Goal: Information Seeking & Learning: Learn about a topic

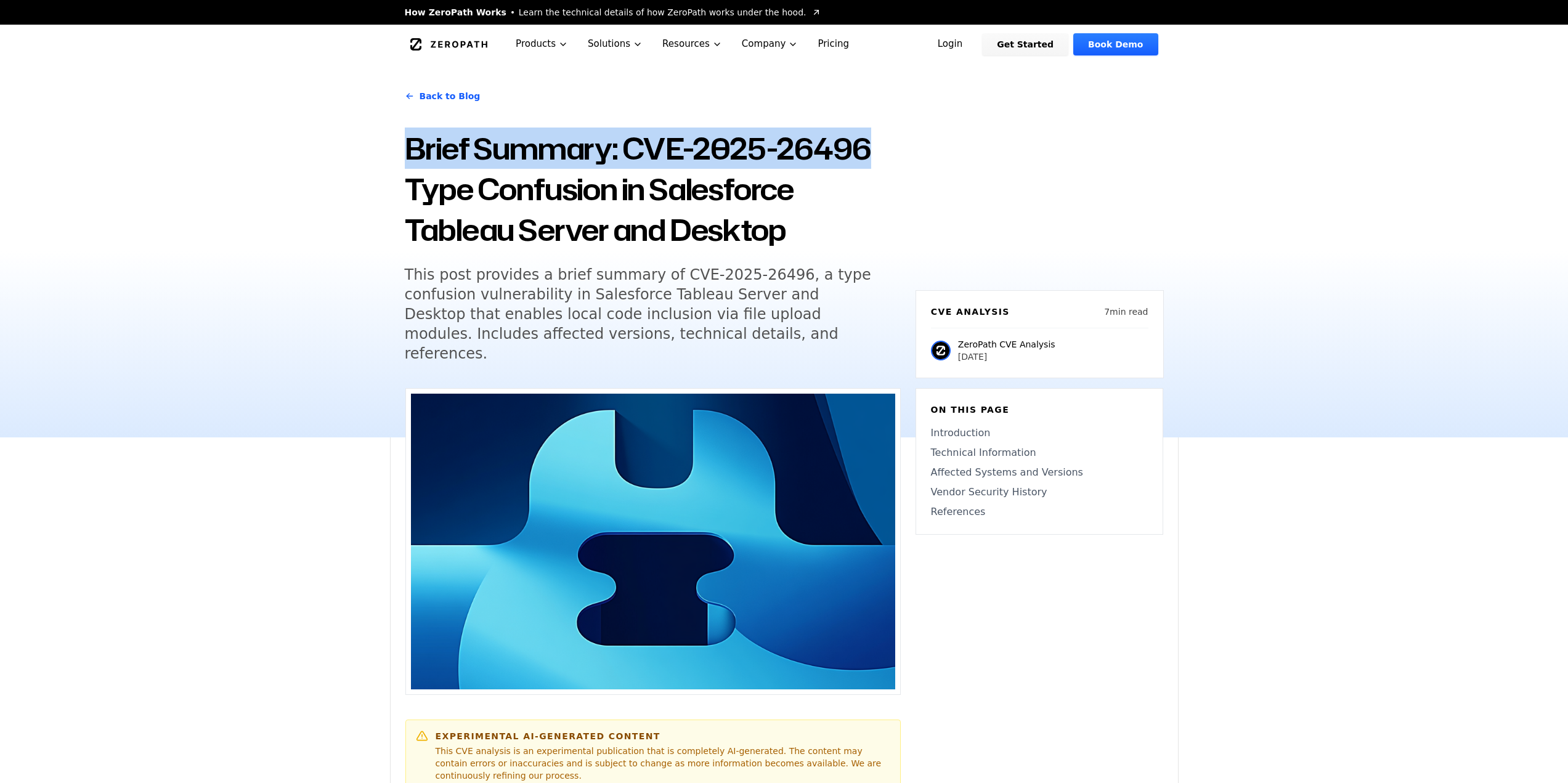
drag, startPoint x: 467, startPoint y: 153, endPoint x: 893, endPoint y: 168, distance: 426.3
click at [893, 168] on div "Back to Blog Brief Summary: CVE-2025-26496 Type Confusion in Salesforce Tableau…" at bounding box center [784, 251] width 789 height 373
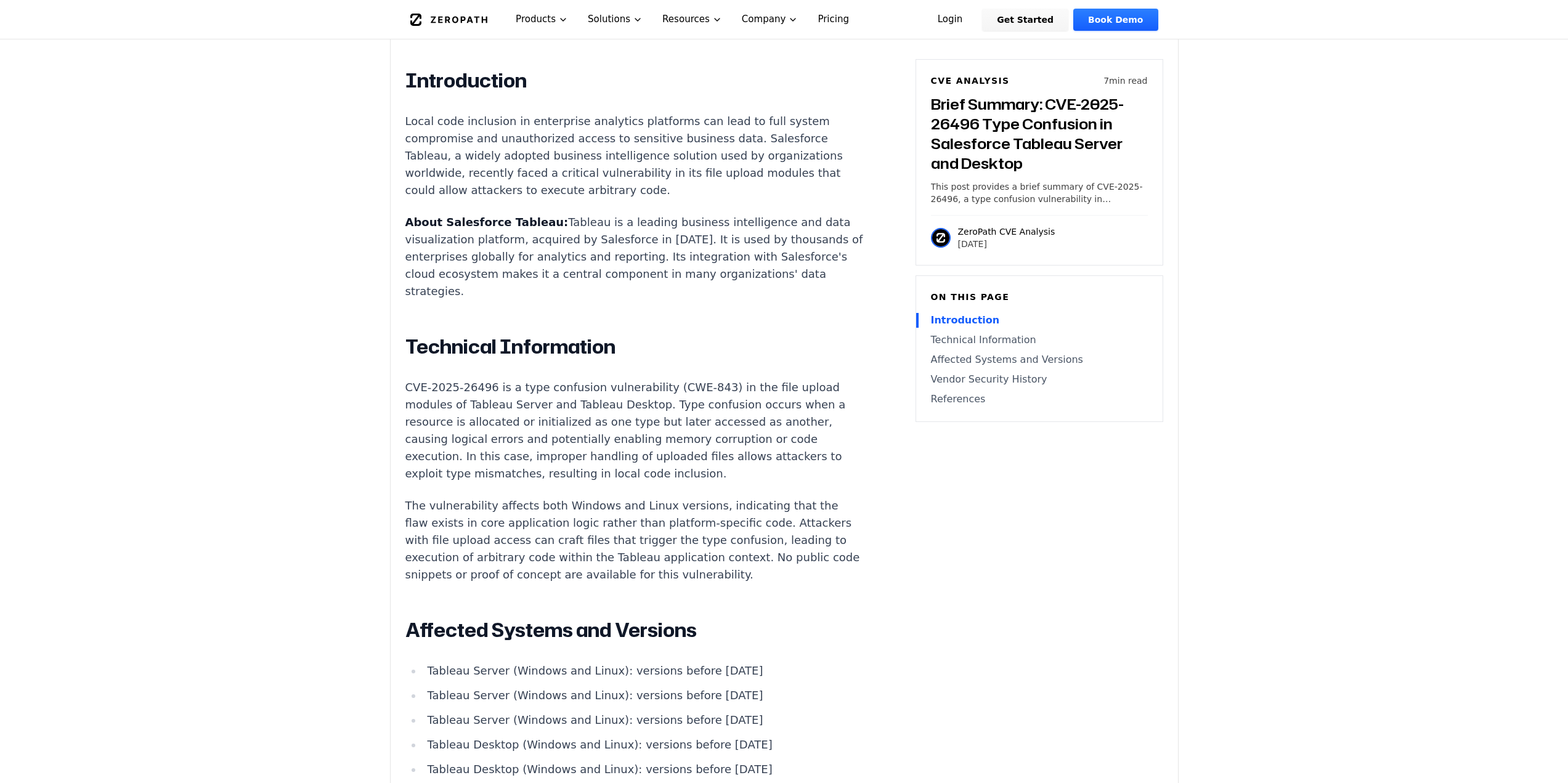
scroll to position [924, 0]
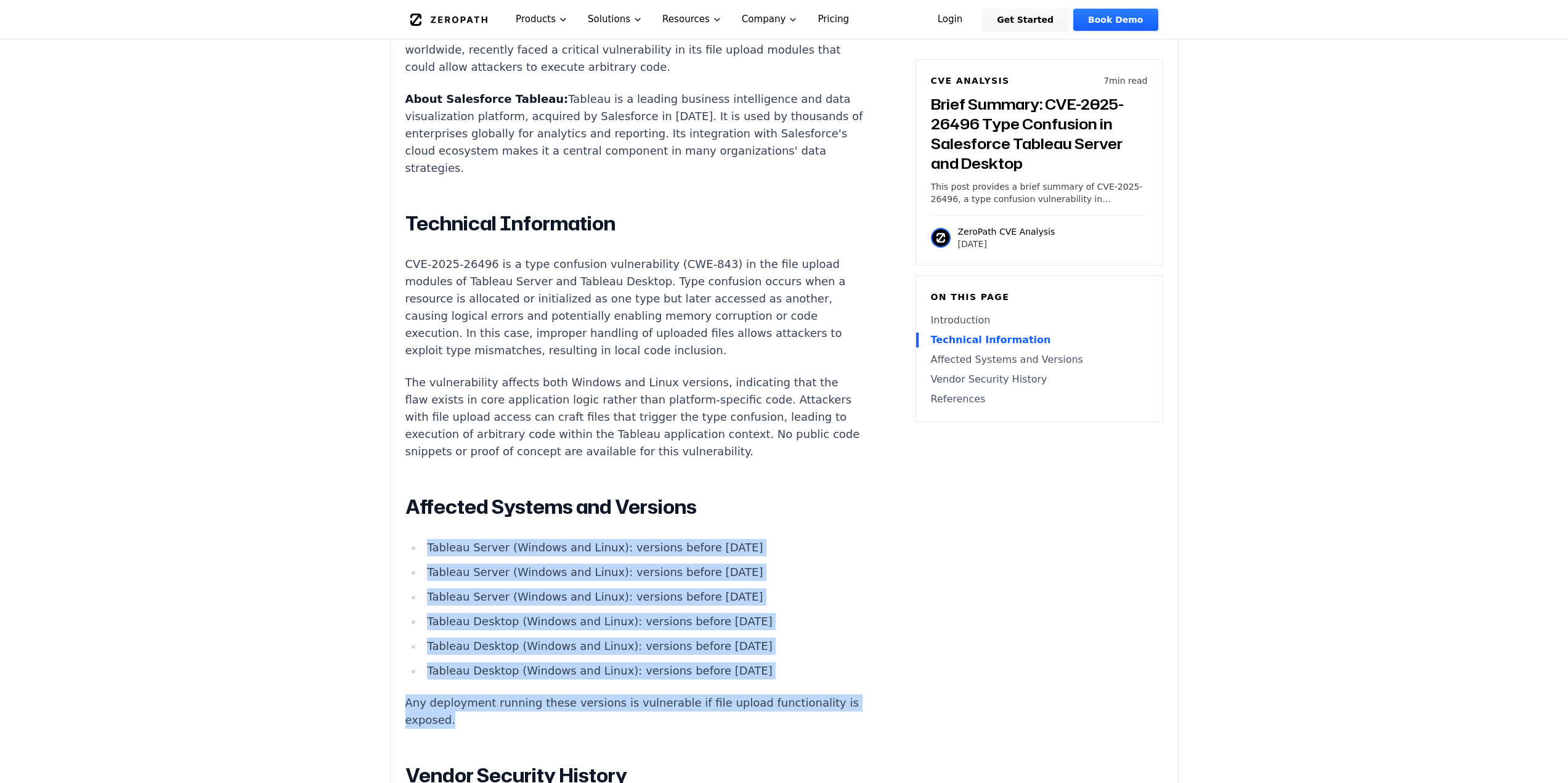
drag, startPoint x: 425, startPoint y: 516, endPoint x: 755, endPoint y: 670, distance: 364.2
click at [755, 678] on div "Introduction Local code inclusion in enterprise analytics platforms can lead to…" at bounding box center [635, 522] width 459 height 1154
click at [777, 564] on li "Tableau Server (Windows and Linux): versions before [DATE]" at bounding box center [643, 573] width 441 height 17
click at [728, 588] on li "Tableau Server (Windows and Linux): versions before [DATE]" at bounding box center [643, 597] width 441 height 17
click at [637, 588] on li "Tableau Server (Windows and Linux): versions before [DATE]" at bounding box center [643, 597] width 441 height 17
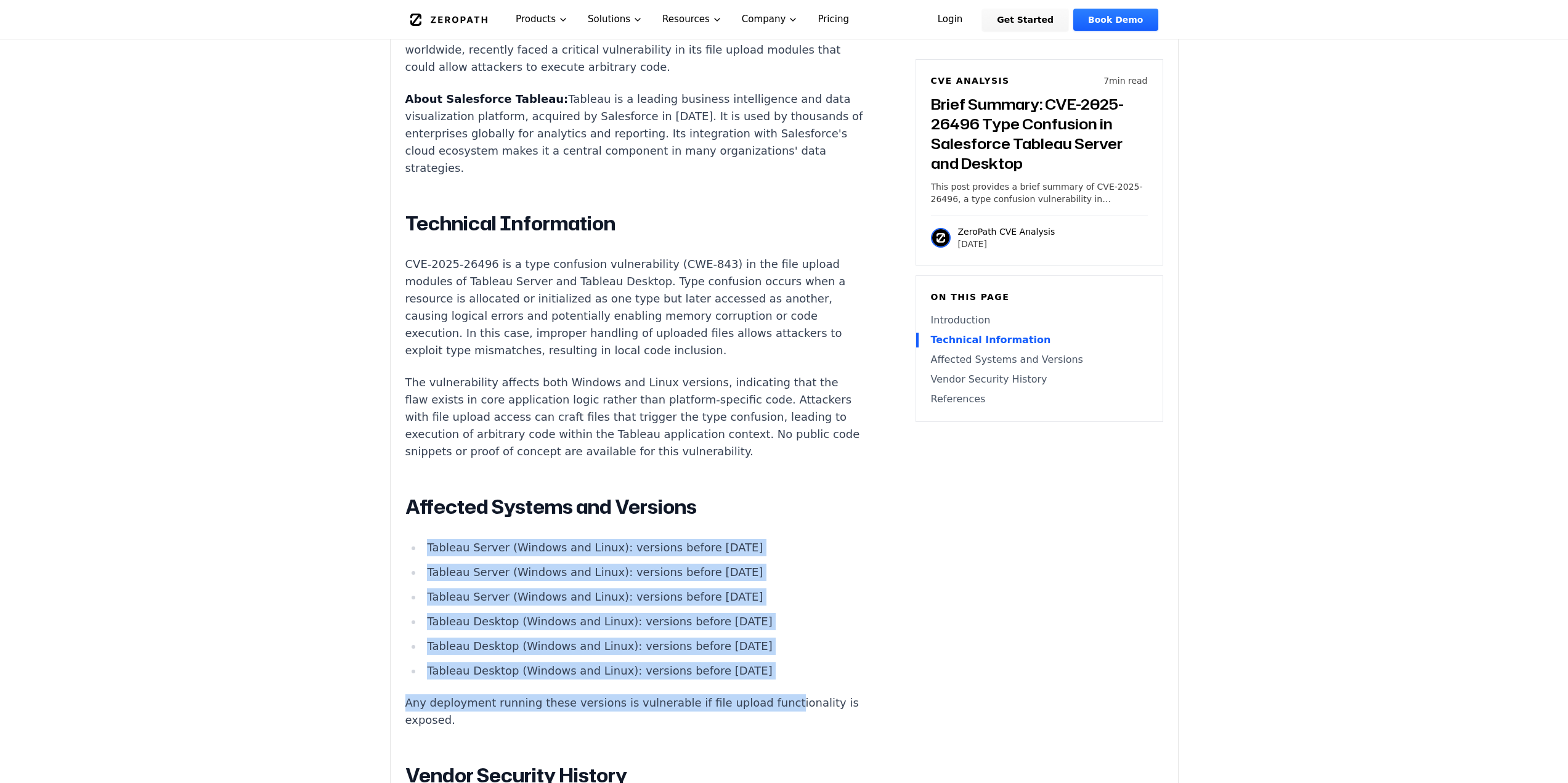
click at [584, 588] on li "Tableau Server (Windows and Linux): versions before [DATE]" at bounding box center [643, 597] width 441 height 17
click at [621, 588] on li "Tableau Server (Windows and Linux): versions before [DATE]" at bounding box center [643, 597] width 441 height 17
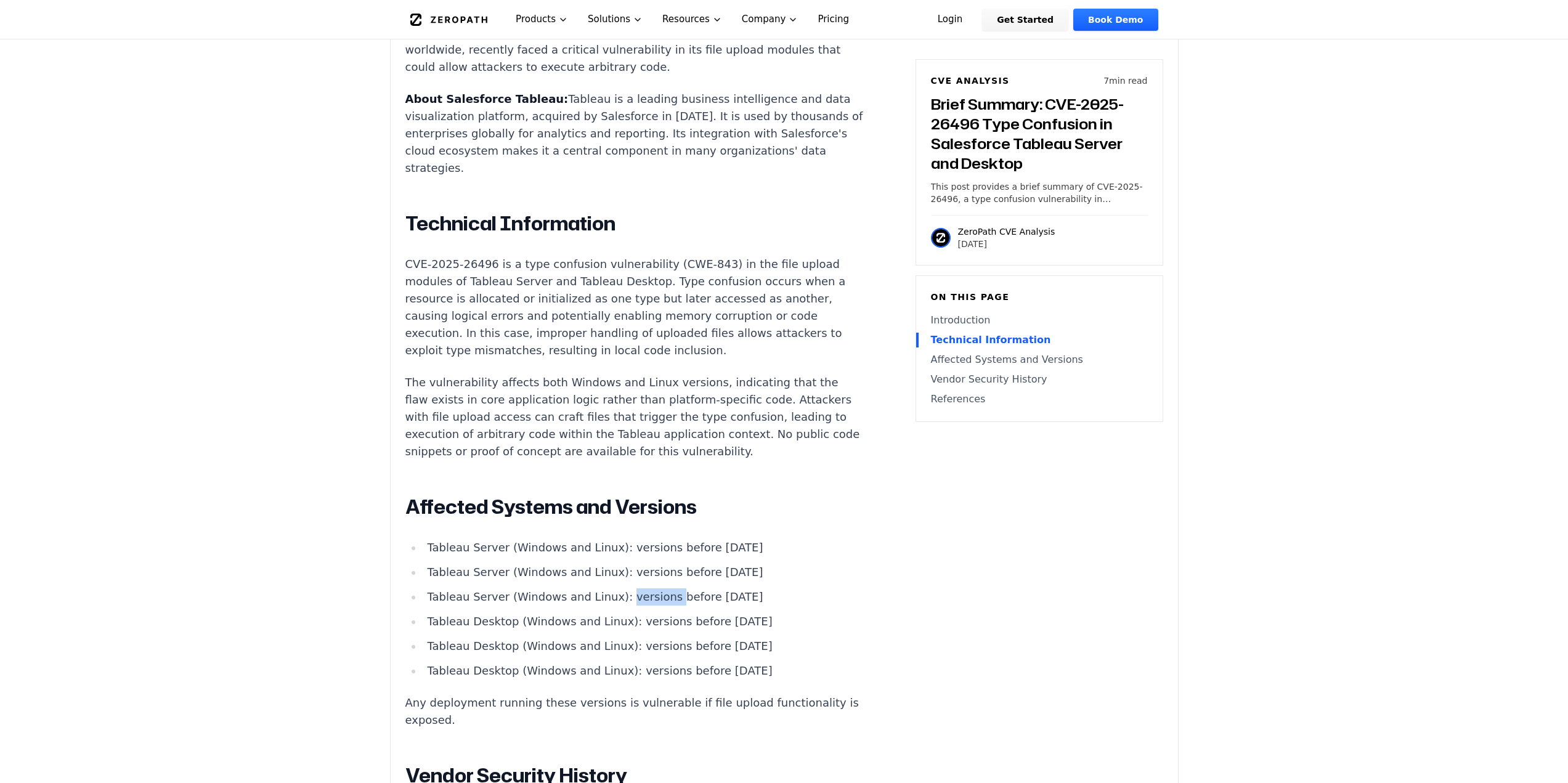
click at [620, 588] on li "Tableau Server (Windows and Linux): versions before [DATE]" at bounding box center [643, 597] width 441 height 17
click at [311, 547] on main "How ZeroPath Works Learn the technical details of how ZeroPath works under the …" at bounding box center [784, 700] width 1568 height 3249
drag, startPoint x: 429, startPoint y: 510, endPoint x: 757, endPoint y: 640, distance: 352.8
click at [757, 640] on ul "Tableau Server (Windows and Linux): versions before [DATE] Tableau Server (Wind…" at bounding box center [635, 610] width 459 height 141
copy ul "Tableau Server (Windows and Linux): versions before [DATE] Tableau Server (Wind…"
